Goal: Task Accomplishment & Management: Manage account settings

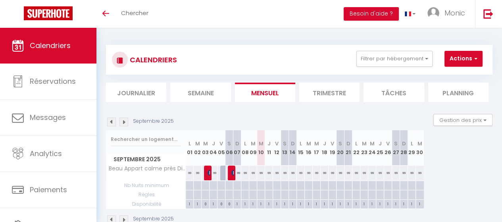
scroll to position [28, 0]
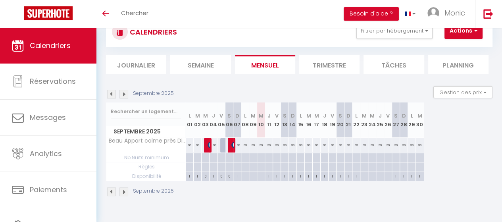
click at [457, 142] on div "Septembre 2025 L 01 M 02 M 03 J 04 V 05 S 06 D 07 L 08 M 09 M 10 J 11 V 12 S 13…" at bounding box center [299, 141] width 387 height 79
click at [237, 144] on div "99" at bounding box center [237, 145] width 8 height 15
type input "99"
type input "Dim 07 Septembre 2025"
type input "Lun 08 Septembre 2025"
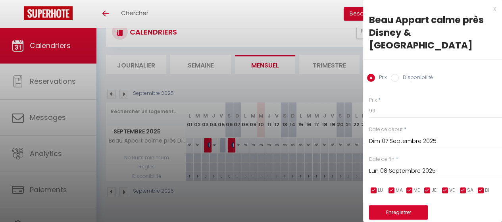
click at [322, 83] on div at bounding box center [251, 111] width 502 height 222
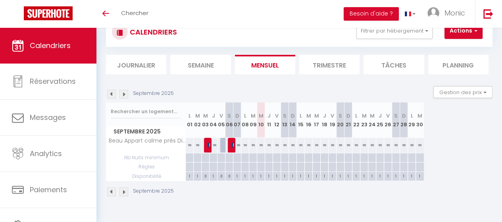
click at [125, 96] on img at bounding box center [124, 94] width 9 height 9
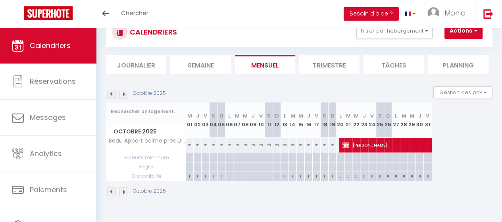
click at [125, 96] on img at bounding box center [124, 94] width 9 height 9
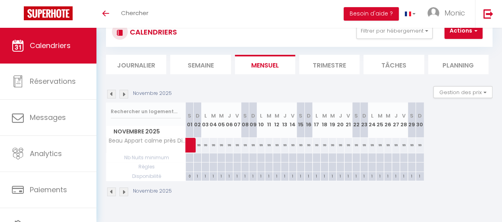
click at [125, 96] on img at bounding box center [124, 94] width 9 height 9
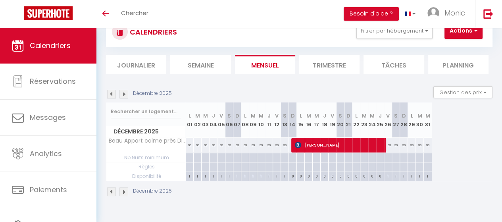
click at [110, 93] on img at bounding box center [111, 94] width 9 height 9
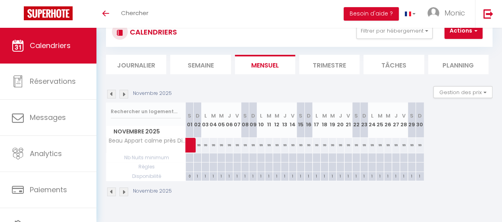
click at [110, 93] on img at bounding box center [111, 94] width 9 height 9
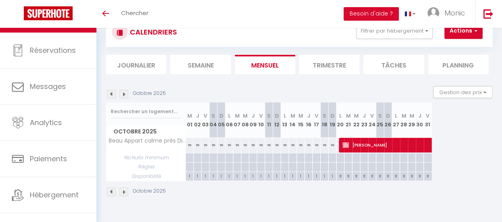
click at [110, 92] on img at bounding box center [111, 94] width 9 height 9
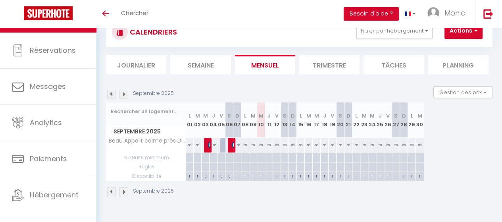
click at [260, 146] on div "99" at bounding box center [261, 145] width 8 height 15
type input "99"
type input "Mer 10 Septembre 2025"
type input "Jeu 11 Septembre 2025"
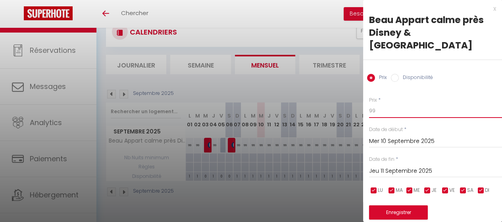
click at [376, 104] on input "99" at bounding box center [435, 111] width 133 height 14
type input "9"
type input "89"
click at [395, 166] on input "Jeu 11 Septembre 2025" at bounding box center [435, 171] width 133 height 10
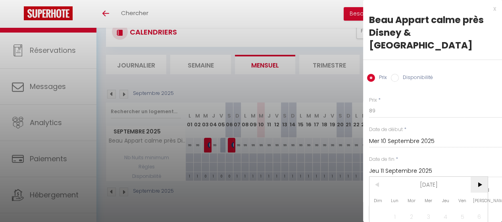
click at [478, 177] on span ">" at bounding box center [479, 185] width 17 height 16
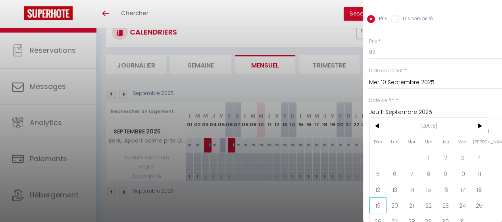
click at [379, 197] on span "19" at bounding box center [378, 205] width 17 height 16
type input "Dim 19 Octobre 2025"
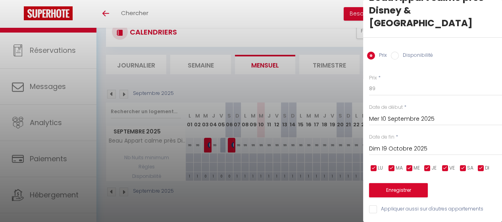
scroll to position [15, 0]
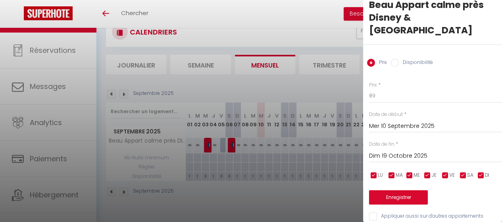
click at [395, 59] on input "Disponibilité" at bounding box center [395, 63] width 8 height 8
radio input "true"
radio input "false"
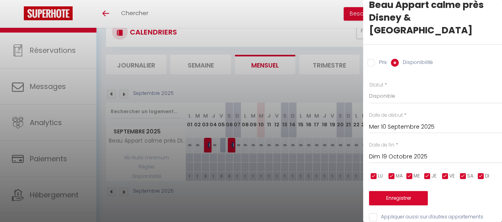
scroll to position [16, 0]
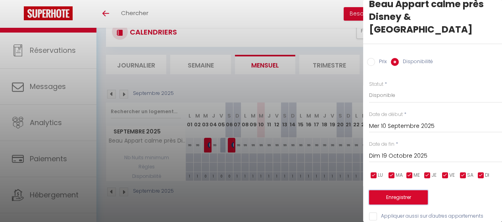
click at [397, 190] on button "Enregistrer" at bounding box center [398, 197] width 59 height 14
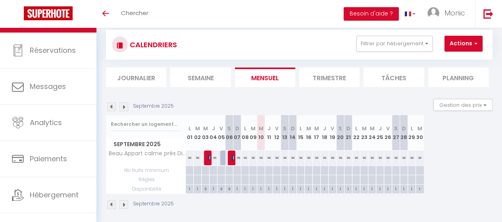
scroll to position [28, 0]
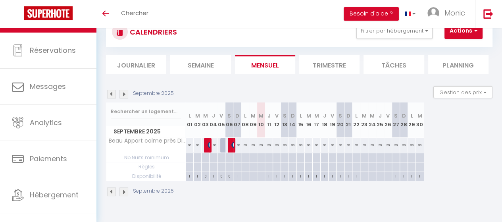
click at [261, 145] on div "99" at bounding box center [261, 145] width 8 height 15
select select "1"
type input "Mer 10 Septembre 2025"
type input "Jeu 11 Septembre 2025"
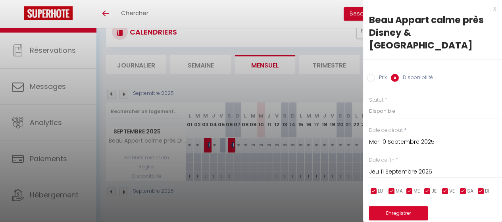
click at [371, 74] on input "Prix" at bounding box center [371, 78] width 8 height 8
radio input "true"
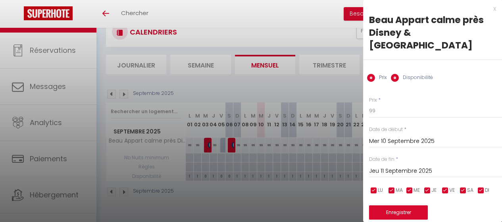
radio input "false"
click at [388, 166] on input "Jeu 11 Septembre 2025" at bounding box center [435, 171] width 133 height 10
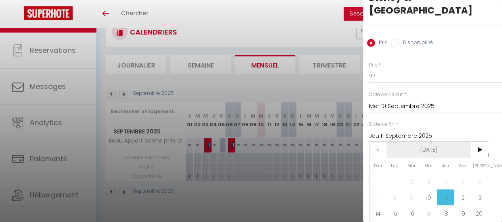
scroll to position [59, 0]
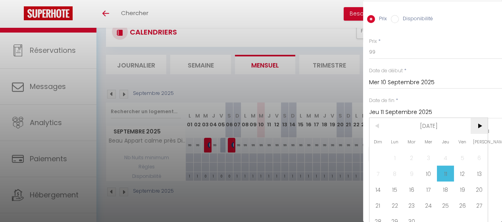
click at [480, 118] on span ">" at bounding box center [479, 126] width 17 height 16
click at [378, 197] on span "19" at bounding box center [378, 205] width 17 height 16
type input "Dim 19 Octobre 2025"
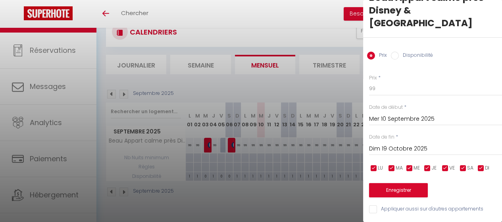
scroll to position [15, 0]
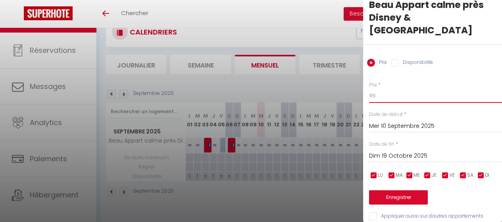
click at [378, 89] on input "99" at bounding box center [435, 96] width 133 height 14
type input "9"
type input "89"
click at [443, 172] on input "checkbox" at bounding box center [446, 176] width 8 height 8
checkbox input "false"
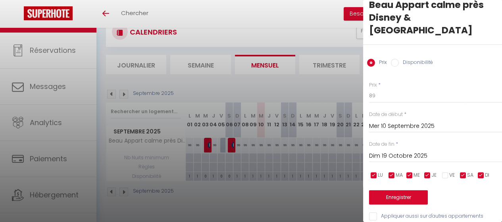
click at [463, 172] on input "checkbox" at bounding box center [463, 176] width 8 height 8
checkbox input "false"
click at [401, 190] on button "Enregistrer" at bounding box center [398, 197] width 59 height 14
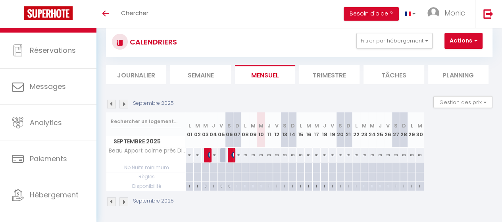
scroll to position [28, 0]
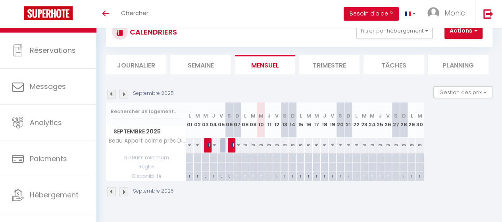
click at [126, 93] on img at bounding box center [124, 94] width 9 height 9
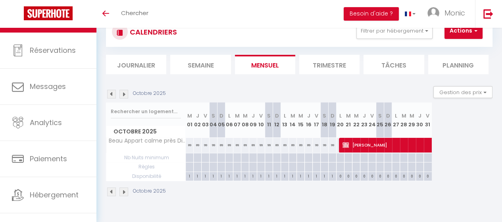
click at [125, 96] on img at bounding box center [124, 94] width 9 height 9
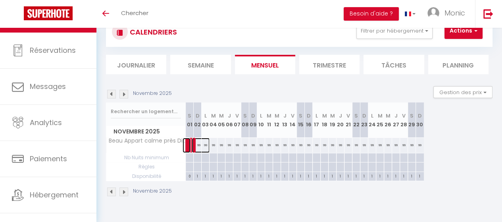
click at [198, 145] on span at bounding box center [201, 145] width 18 height 15
select select "OK"
select select "KO"
select select "0"
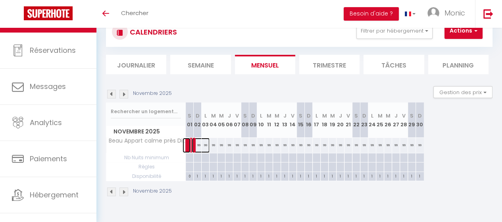
select select "1"
select select
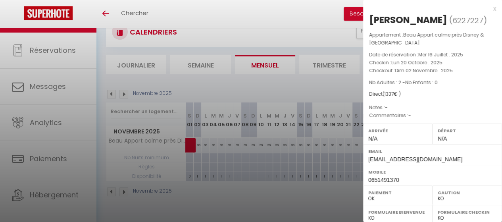
click at [203, 143] on div at bounding box center [251, 111] width 502 height 222
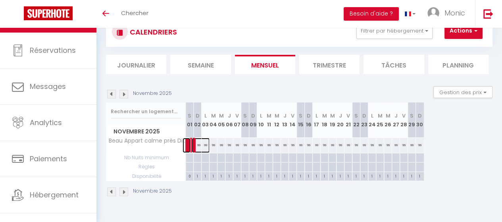
click at [204, 143] on span at bounding box center [201, 145] width 18 height 15
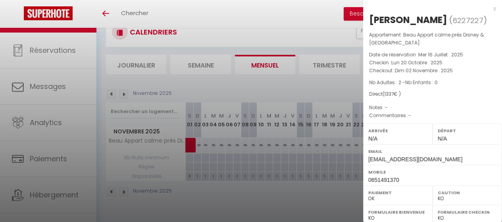
click at [214, 144] on div at bounding box center [251, 111] width 502 height 222
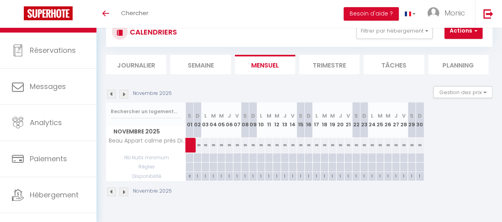
click at [221, 145] on div "99" at bounding box center [222, 145] width 8 height 15
type input "99"
type input "Mer 05 Novembre 2025"
type input "Jeu 06 Novembre 2025"
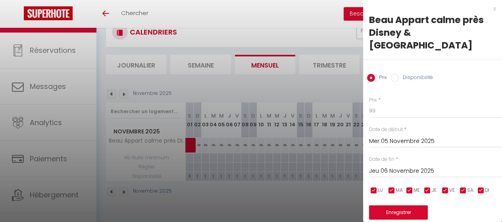
click at [388, 136] on input "Mer 05 Novembre 2025" at bounding box center [435, 141] width 133 height 10
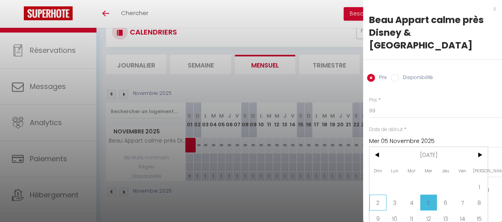
click at [377, 195] on span "2" at bounding box center [378, 203] width 17 height 16
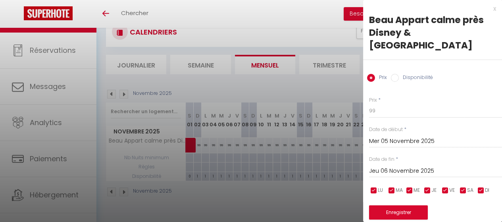
type input "Dim 02 Novembre 2025"
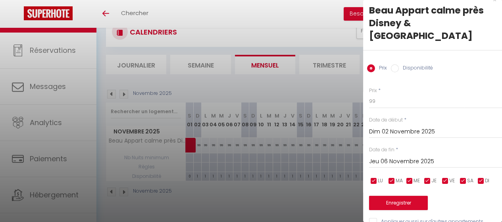
scroll to position [15, 0]
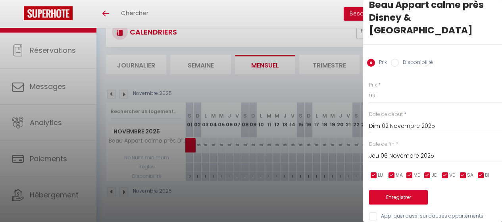
click at [445, 172] on input "checkbox" at bounding box center [446, 176] width 8 height 8
checkbox input "false"
click at [464, 172] on input "checkbox" at bounding box center [463, 176] width 8 height 8
checkbox input "false"
click at [384, 151] on input "Jeu 06 Novembre 2025" at bounding box center [435, 156] width 133 height 10
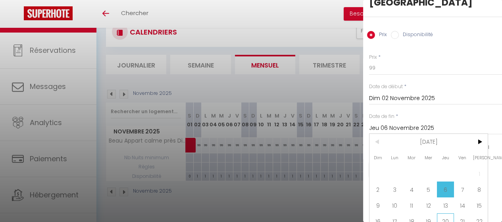
scroll to position [75, 0]
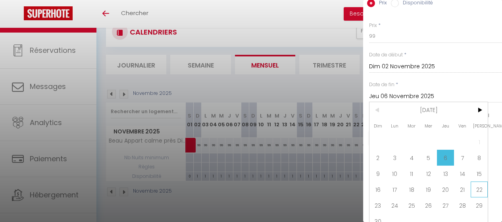
click at [480, 181] on span "22" at bounding box center [479, 189] width 17 height 16
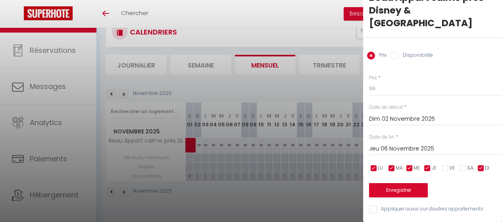
type input "[DATE]"
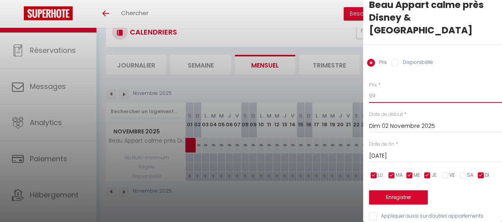
click at [371, 89] on input "99" at bounding box center [435, 96] width 133 height 14
type input "89"
click at [412, 190] on button "Enregistrer" at bounding box center [398, 197] width 59 height 14
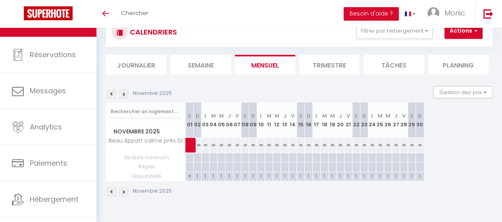
click at [124, 94] on img at bounding box center [124, 94] width 9 height 9
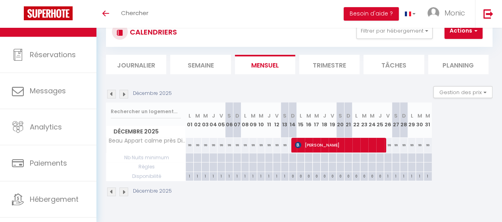
click at [111, 95] on img at bounding box center [111, 94] width 9 height 9
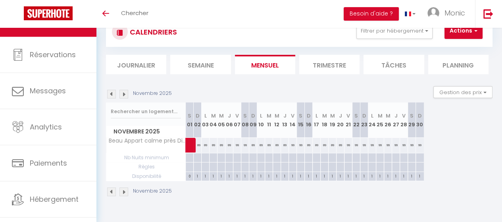
click at [349, 146] on div "99" at bounding box center [349, 145] width 8 height 15
type input "99"
type input "Ven 21 Novembre 2025"
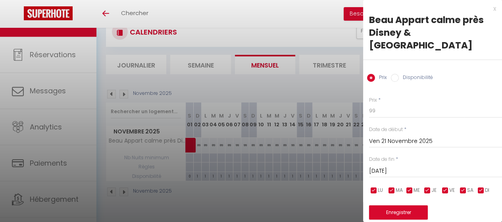
click at [389, 166] on input "[DATE]" at bounding box center [435, 171] width 133 height 10
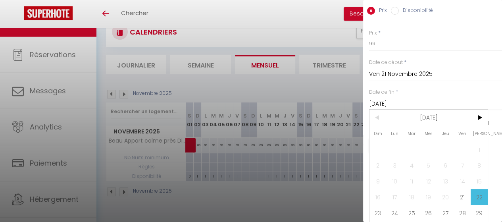
scroll to position [75, 0]
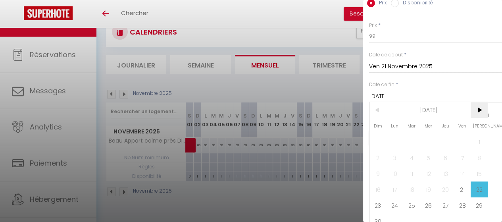
click at [479, 102] on span ">" at bounding box center [479, 110] width 17 height 16
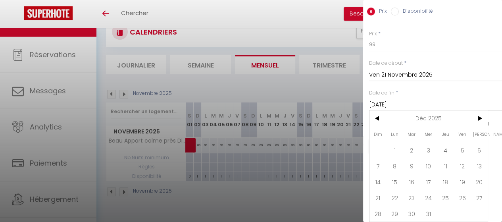
scroll to position [59, 0]
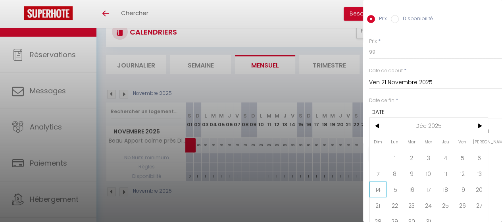
click at [376, 181] on span "14" at bounding box center [378, 189] width 17 height 16
type input "Dim 14 Décembre 2025"
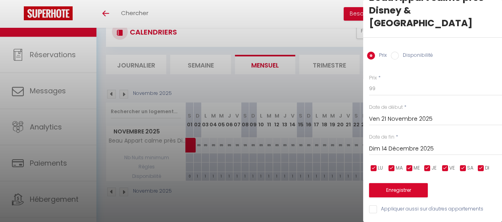
scroll to position [15, 0]
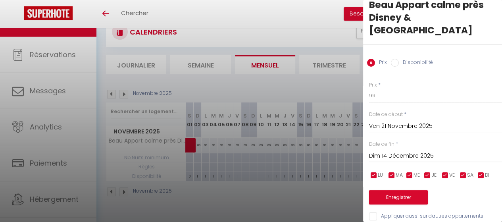
click at [445, 172] on input "checkbox" at bounding box center [446, 176] width 8 height 8
checkbox input "false"
click at [463, 172] on input "checkbox" at bounding box center [463, 176] width 8 height 8
checkbox input "false"
click at [372, 89] on input "99" at bounding box center [435, 96] width 133 height 14
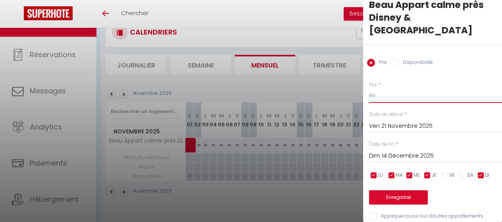
type input "89"
click at [407, 190] on button "Enregistrer" at bounding box center [398, 197] width 59 height 14
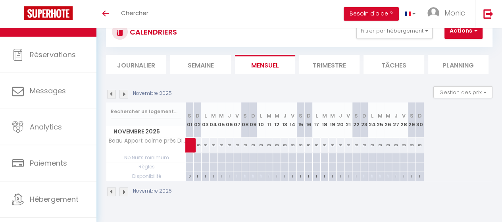
click at [403, 146] on div "99" at bounding box center [404, 145] width 8 height 15
type input "99"
type input "Ven 28 Novembre 2025"
type input "[DATE]"
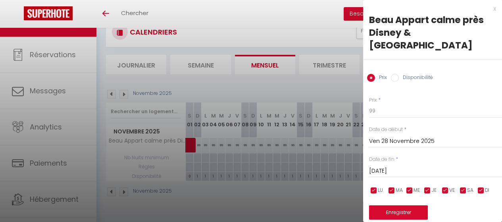
click at [314, 196] on div at bounding box center [251, 111] width 502 height 222
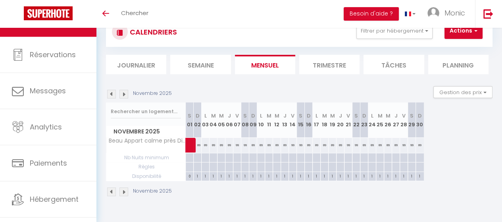
click at [124, 91] on img at bounding box center [124, 94] width 9 height 9
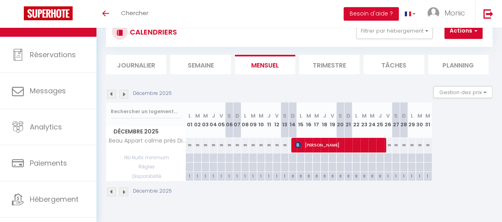
click at [191, 146] on div "89" at bounding box center [190, 145] width 8 height 15
type input "89"
type input "Lun 01 Décembre 2025"
type input "[DATE]"
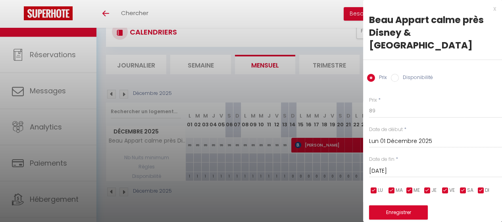
click at [386, 136] on input "Lun 01 Décembre 2025" at bounding box center [435, 141] width 133 height 10
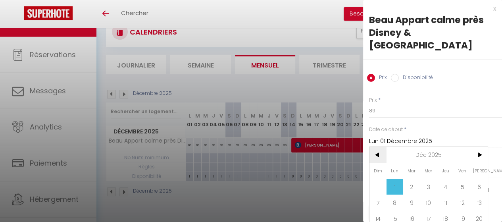
click at [378, 147] on span "<" at bounding box center [378, 155] width 17 height 16
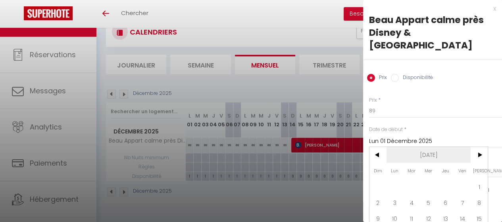
scroll to position [45, 0]
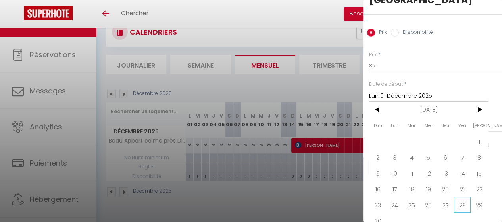
click at [462, 197] on span "28" at bounding box center [462, 205] width 17 height 16
type input "Ven 28 Novembre 2025"
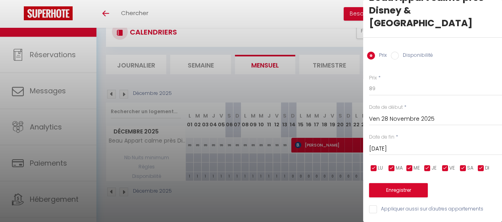
scroll to position [15, 0]
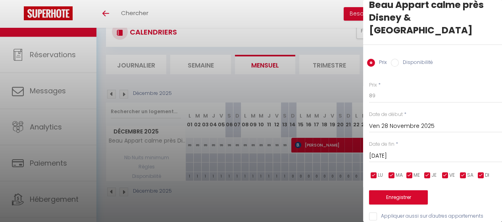
click at [407, 151] on input "[DATE]" at bounding box center [435, 156] width 133 height 10
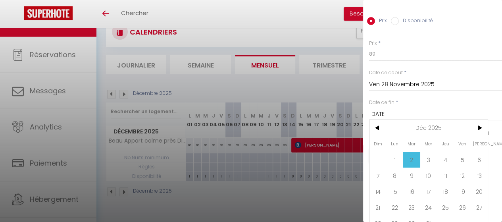
scroll to position [59, 0]
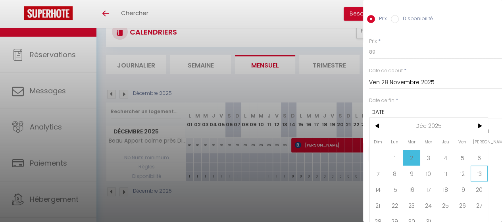
click at [479, 166] on span "13" at bounding box center [479, 174] width 17 height 16
type input "[DATE]"
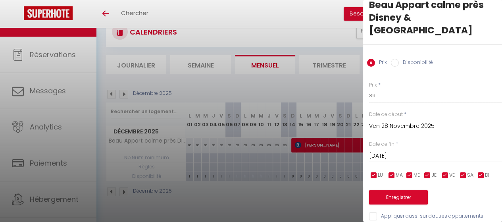
click at [445, 172] on input "checkbox" at bounding box center [446, 176] width 8 height 8
checkbox input "false"
click at [463, 172] on input "checkbox" at bounding box center [463, 176] width 8 height 8
checkbox input "false"
click at [406, 190] on button "Enregistrer" at bounding box center [398, 197] width 59 height 14
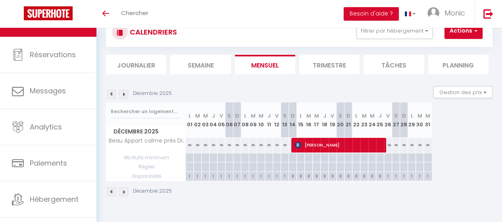
click at [277, 147] on div "99" at bounding box center [277, 145] width 8 height 15
type input "99"
type input "Ven 12 Décembre 2025"
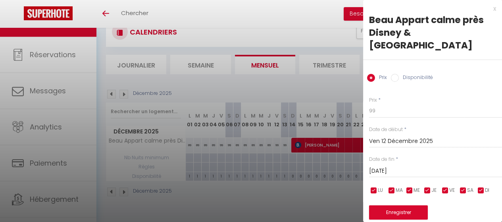
click at [398, 166] on input "[DATE]" at bounding box center [435, 171] width 133 height 10
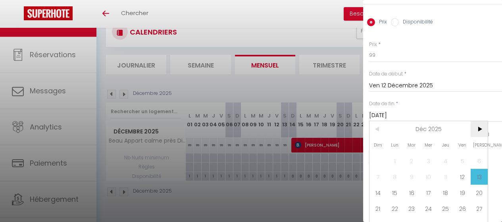
scroll to position [59, 0]
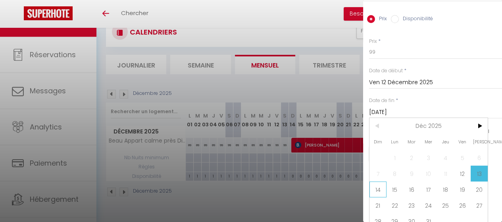
click at [375, 181] on span "14" at bounding box center [378, 189] width 17 height 16
type input "Dim 14 Décembre 2025"
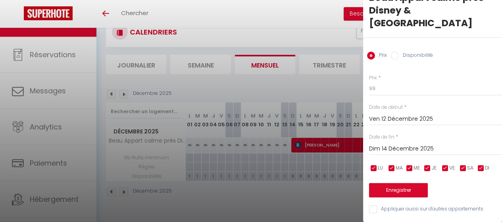
scroll to position [15, 0]
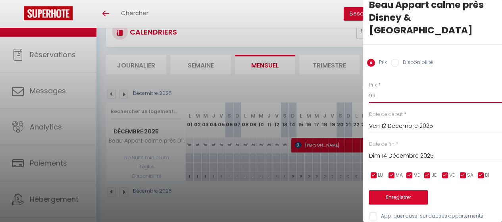
drag, startPoint x: 372, startPoint y: 82, endPoint x: 379, endPoint y: 81, distance: 7.3
click at [372, 89] on input "99" at bounding box center [435, 96] width 133 height 14
type input "89"
click at [462, 172] on input "checkbox" at bounding box center [463, 176] width 8 height 8
checkbox input "false"
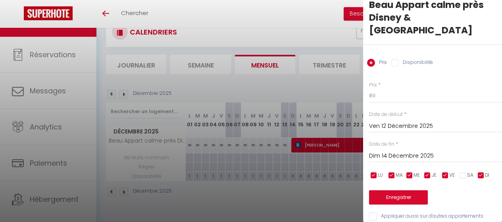
click at [445, 172] on input "checkbox" at bounding box center [446, 176] width 8 height 8
checkbox input "false"
click at [391, 190] on button "Enregistrer" at bounding box center [398, 197] width 59 height 14
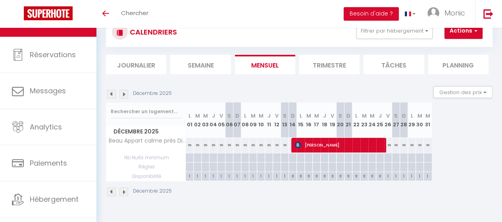
click at [276, 146] on div "99" at bounding box center [277, 145] width 8 height 15
type input "99"
type input "Ven 12 Décembre 2025"
type input "[DATE]"
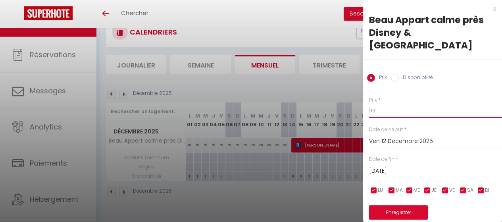
click at [379, 104] on input "99" at bounding box center [435, 111] width 133 height 14
type input "9"
type input "88"
click at [403, 205] on button "Enregistrer" at bounding box center [398, 212] width 59 height 14
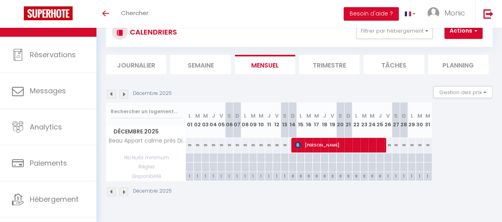
click at [283, 146] on div "99" at bounding box center [285, 145] width 8 height 15
type input "99"
type input "[DATE]"
type input "Dim 14 Décembre 2025"
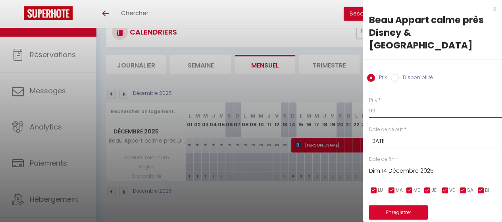
click at [378, 104] on input "99" at bounding box center [435, 111] width 133 height 14
type input "9"
type input "88"
click at [411, 205] on button "Enregistrer" at bounding box center [398, 212] width 59 height 14
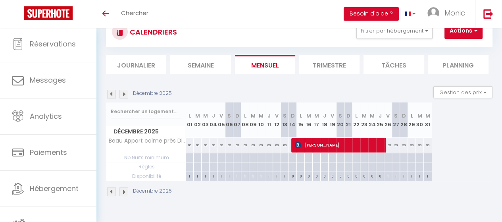
click at [122, 94] on img at bounding box center [124, 94] width 9 height 9
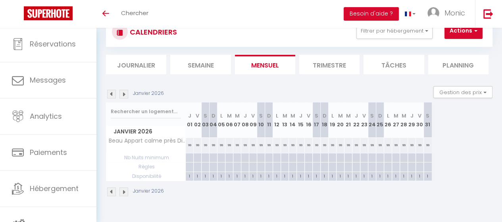
click at [125, 95] on img at bounding box center [124, 94] width 9 height 9
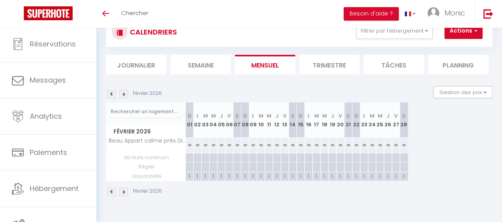
click at [111, 93] on img at bounding box center [111, 94] width 9 height 9
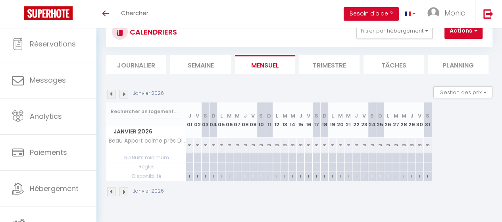
click at [111, 93] on img at bounding box center [111, 94] width 9 height 9
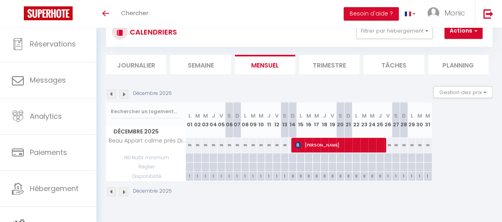
click at [125, 94] on img at bounding box center [124, 94] width 9 height 9
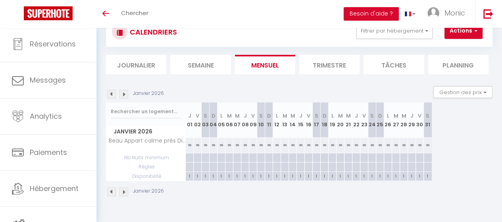
click at [198, 147] on div "99" at bounding box center [198, 145] width 8 height 15
type input "99"
type input "Ven 02 Janvier 2026"
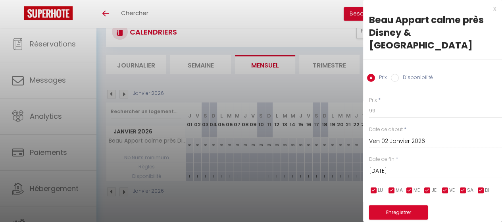
click at [399, 166] on input "[DATE]" at bounding box center [435, 171] width 133 height 10
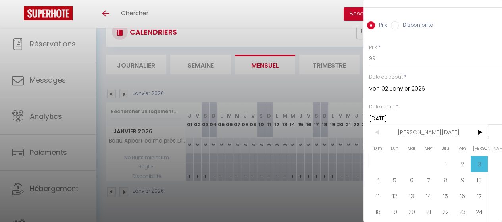
scroll to position [59, 0]
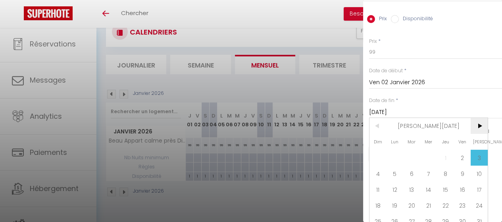
click at [480, 118] on span ">" at bounding box center [479, 126] width 17 height 16
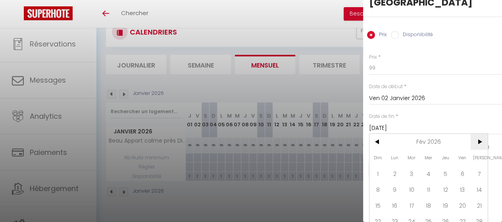
click at [482, 134] on span ">" at bounding box center [479, 142] width 17 height 16
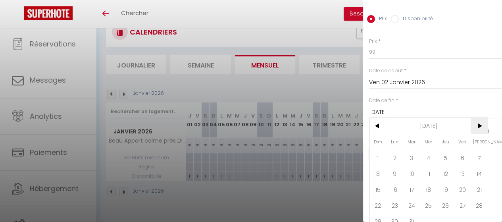
click at [480, 118] on span ">" at bounding box center [479, 126] width 17 height 16
click at [479, 118] on span ">" at bounding box center [479, 126] width 17 height 16
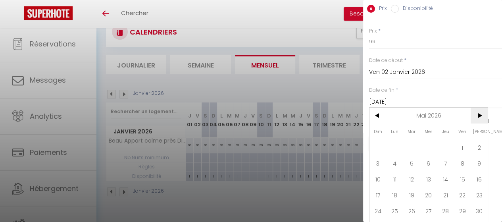
scroll to position [75, 0]
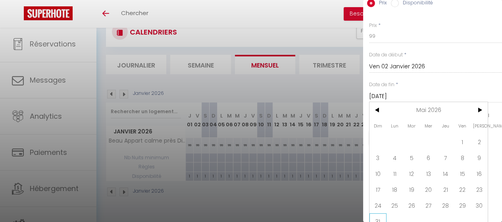
click at [377, 213] on span "31" at bounding box center [378, 221] width 17 height 16
type input "Dim 31 Mai 2026"
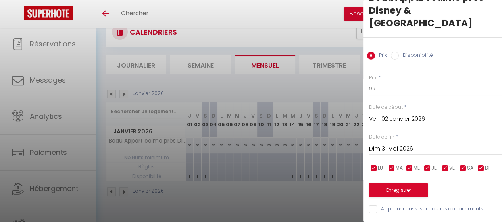
scroll to position [15, 0]
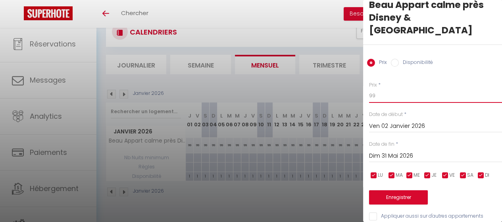
click at [372, 89] on input "99" at bounding box center [435, 96] width 133 height 14
click at [378, 89] on input "99" at bounding box center [435, 96] width 133 height 14
type input "9"
type input "8"
type input "79"
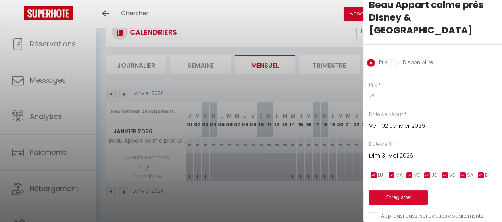
click at [446, 172] on input "checkbox" at bounding box center [446, 176] width 8 height 8
checkbox input "false"
click at [462, 172] on input "checkbox" at bounding box center [463, 176] width 8 height 8
checkbox input "false"
click at [405, 190] on button "Enregistrer" at bounding box center [398, 197] width 59 height 14
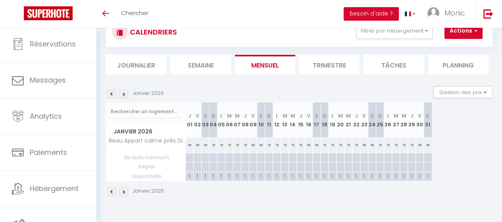
click at [197, 143] on div "99" at bounding box center [198, 145] width 8 height 15
type input "99"
type input "Ven 02 Janvier 2026"
type input "[DATE]"
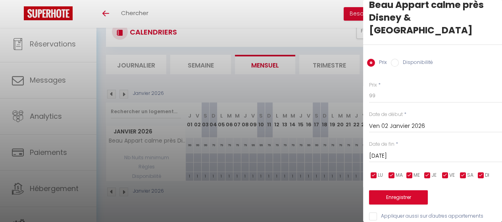
click at [325, 197] on div at bounding box center [251, 111] width 502 height 222
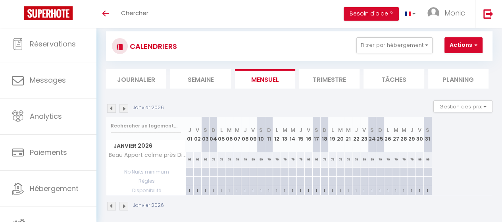
scroll to position [0, 0]
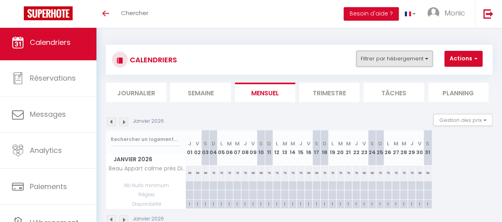
click at [428, 59] on button "Filtrer par hébergement" at bounding box center [395, 59] width 76 height 16
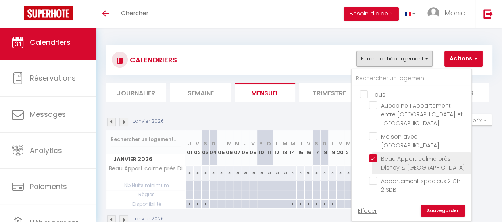
click at [371, 154] on input "Beau Appart calme près Disney & [GEOGRAPHIC_DATA]" at bounding box center [418, 158] width 99 height 8
checkbox input "false"
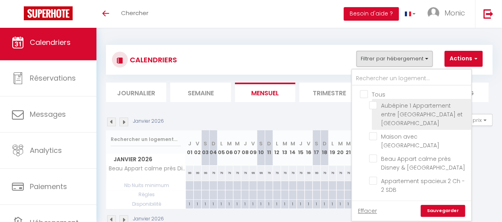
click at [374, 105] on input "Aubépine 1 Appartement entre [GEOGRAPHIC_DATA] et [GEOGRAPHIC_DATA]" at bounding box center [418, 105] width 99 height 8
checkbox input "true"
checkbox input "false"
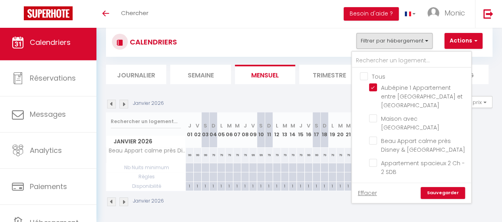
scroll to position [28, 0]
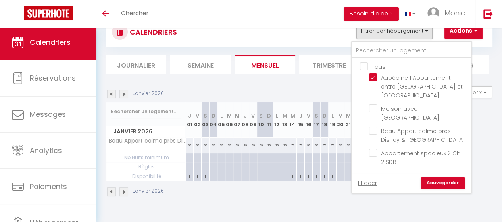
click at [451, 177] on link "Sauvegarder" at bounding box center [443, 183] width 44 height 12
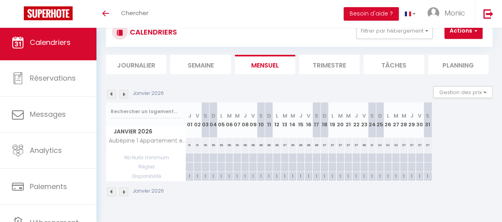
click at [110, 91] on img at bounding box center [111, 94] width 9 height 9
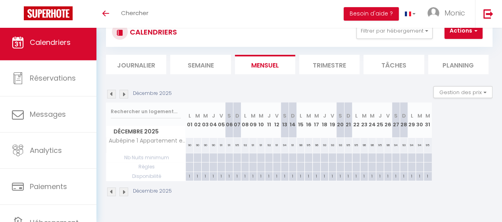
click at [110, 92] on img at bounding box center [111, 94] width 9 height 9
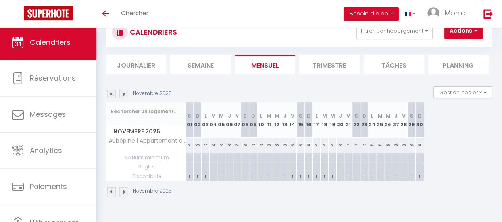
click at [110, 92] on img at bounding box center [111, 94] width 9 height 9
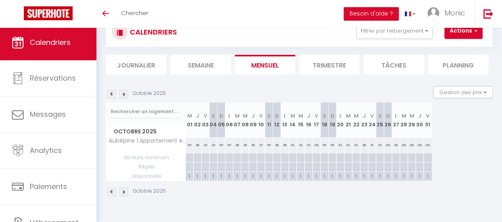
click at [110, 92] on img at bounding box center [111, 94] width 9 height 9
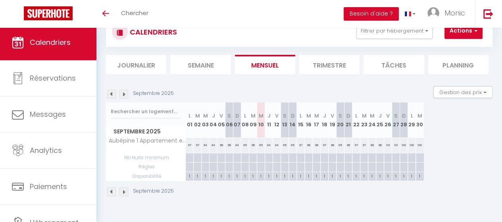
click at [110, 92] on img at bounding box center [111, 94] width 9 height 9
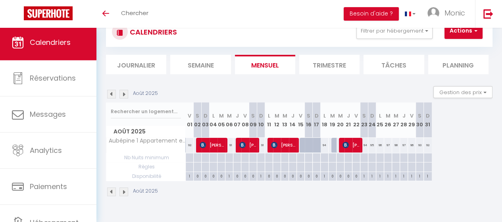
click at [125, 92] on img at bounding box center [124, 94] width 9 height 9
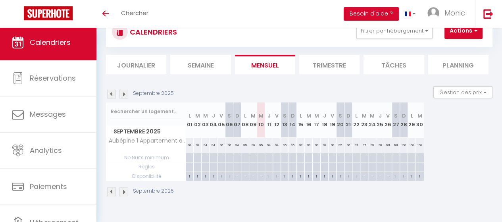
click at [261, 125] on th "M 10" at bounding box center [261, 119] width 8 height 35
click at [260, 145] on div "95" at bounding box center [261, 145] width 8 height 15
type input "95"
type input "Mer 10 Septembre 2025"
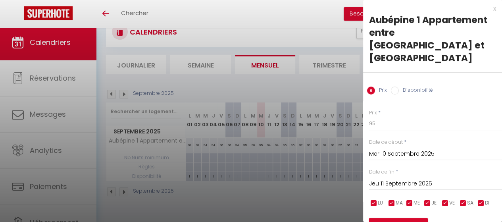
click at [395, 179] on input "Jeu 11 Septembre 2025" at bounding box center [435, 184] width 133 height 10
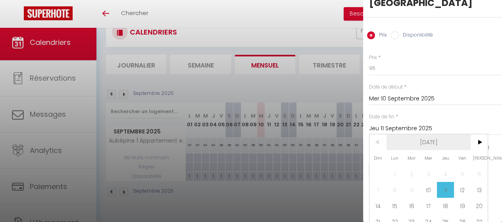
scroll to position [59, 0]
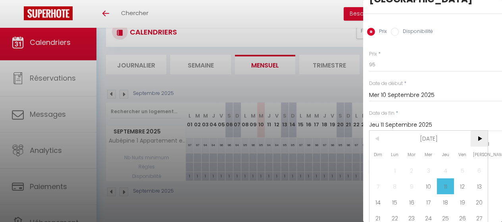
click at [480, 131] on span ">" at bounding box center [479, 139] width 17 height 16
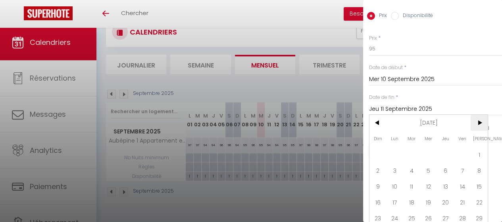
click at [479, 115] on span ">" at bounding box center [479, 123] width 17 height 16
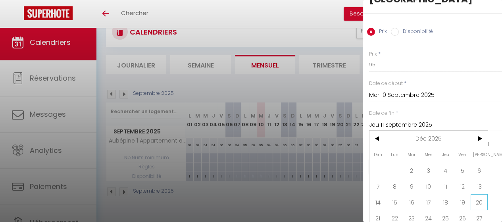
click at [480, 194] on span "20" at bounding box center [479, 202] width 17 height 16
type input "[DATE]"
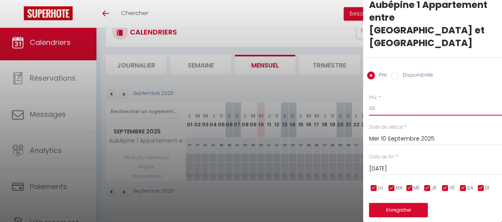
click at [377, 101] on input "95" at bounding box center [435, 108] width 133 height 14
type input "9"
type input "8"
type input "79"
click at [391, 203] on button "Enregistrer" at bounding box center [398, 210] width 59 height 14
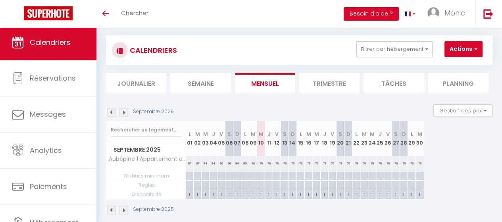
scroll to position [0, 0]
